Goal: Check status: Verify the current state of an ongoing process or item

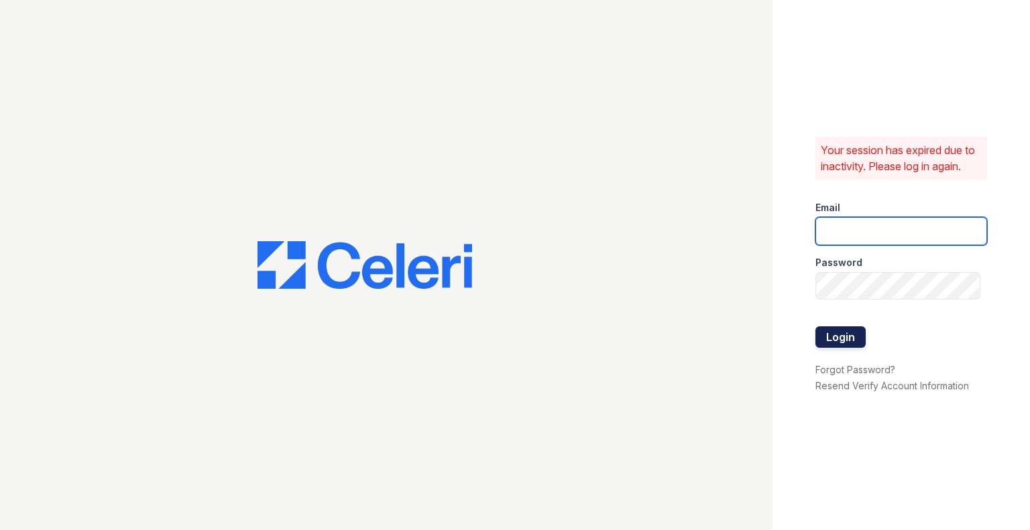
type input "[EMAIL_ADDRESS][DOMAIN_NAME]"
click at [856, 342] on button "Login" at bounding box center [840, 336] width 50 height 21
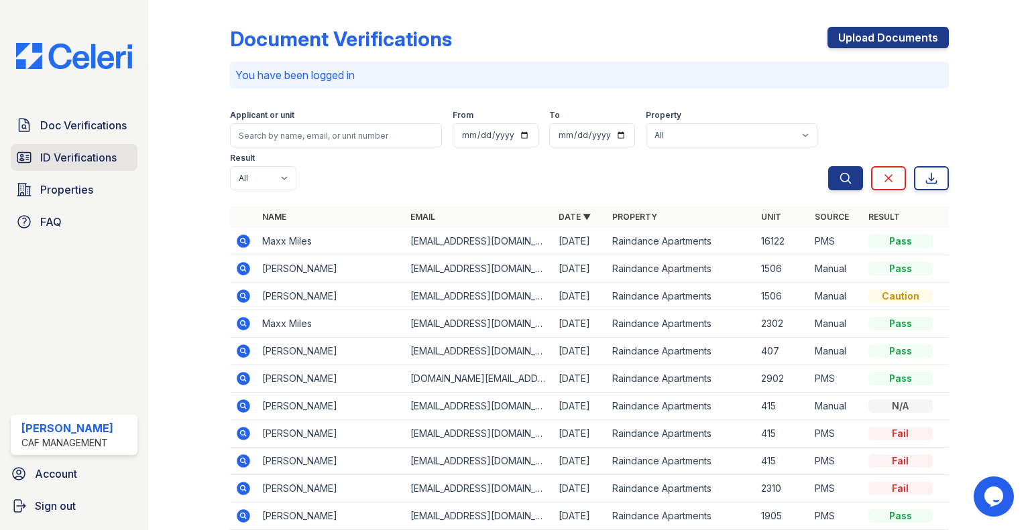
click at [83, 166] on link "ID Verifications" at bounding box center [74, 157] width 127 height 27
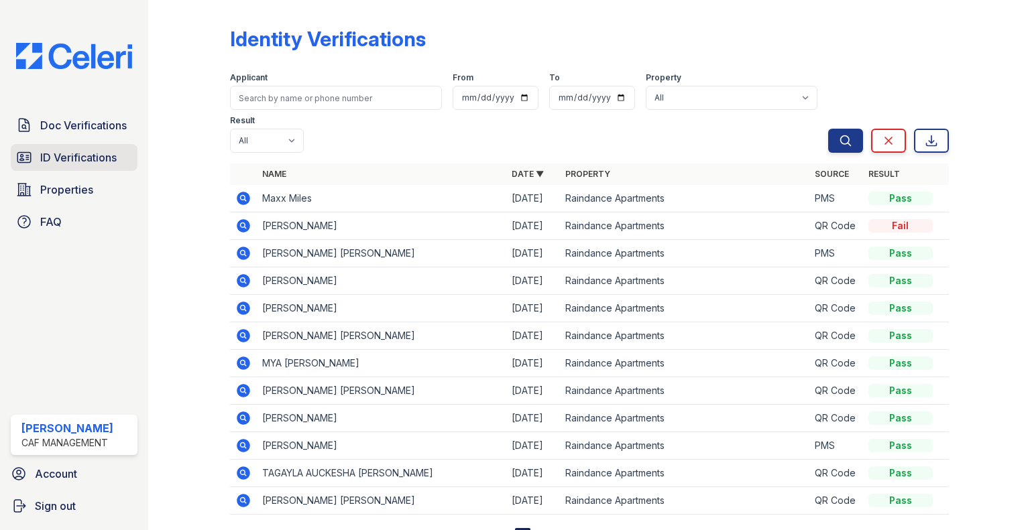
click at [109, 155] on span "ID Verifications" at bounding box center [78, 158] width 76 height 16
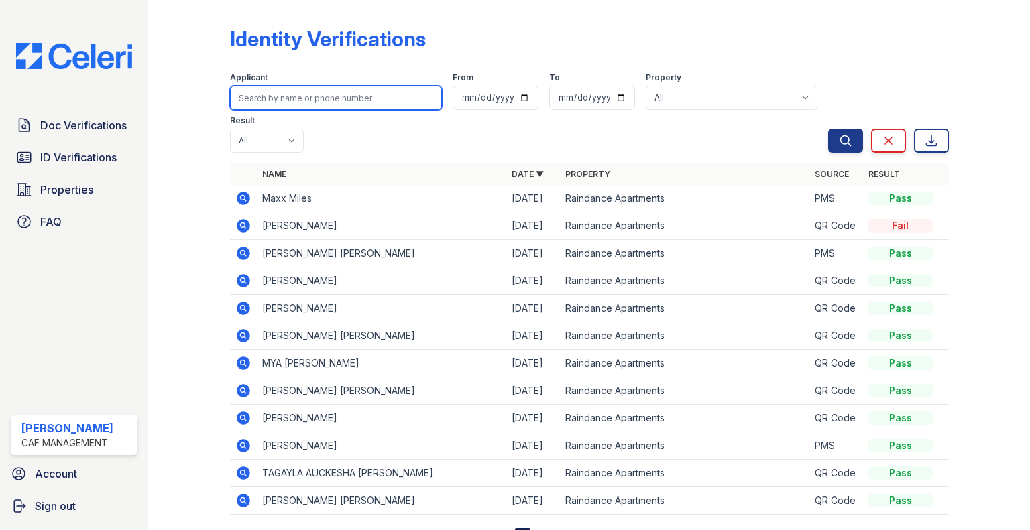
click at [299, 98] on input "search" at bounding box center [336, 98] width 212 height 24
type input "[PERSON_NAME]"
click at [828, 129] on button "Search" at bounding box center [845, 141] width 35 height 24
